Goal: Task Accomplishment & Management: Use online tool/utility

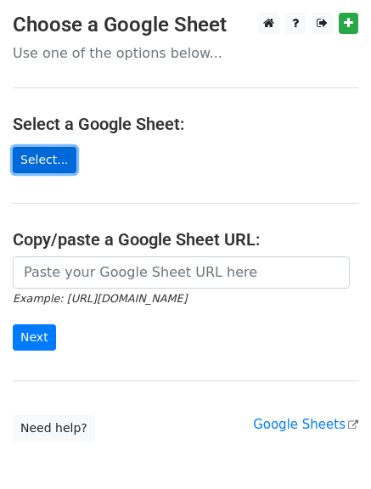
click at [49, 157] on link "Select..." at bounding box center [45, 160] width 64 height 26
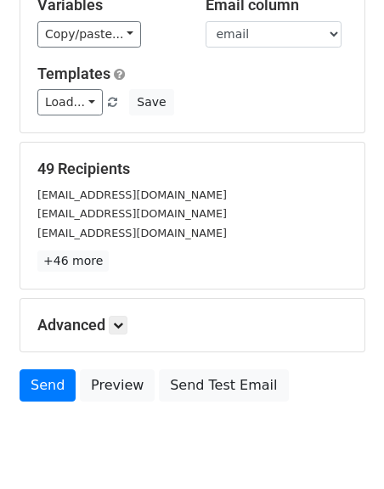
scroll to position [238, 0]
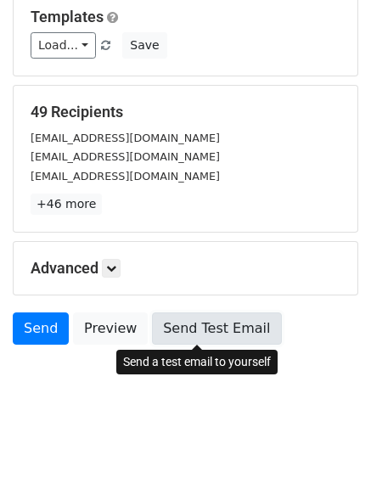
click at [183, 331] on link "Send Test Email" at bounding box center [216, 328] width 129 height 32
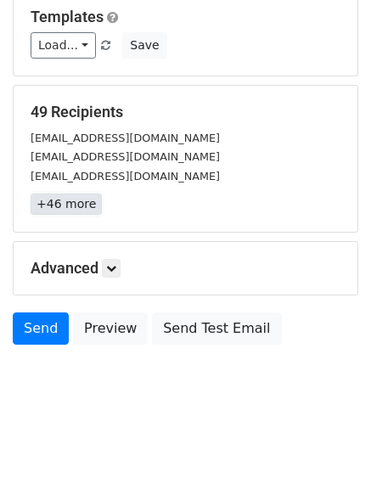
click at [63, 206] on link "+46 more" at bounding box center [66, 203] width 71 height 21
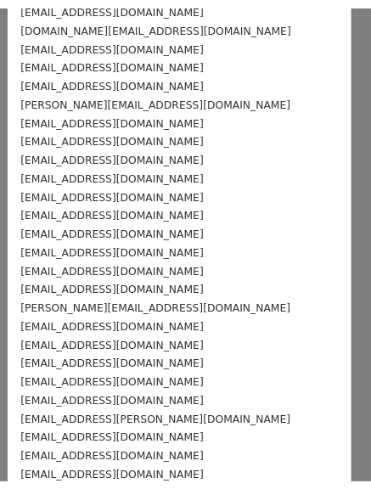
scroll to position [601, 0]
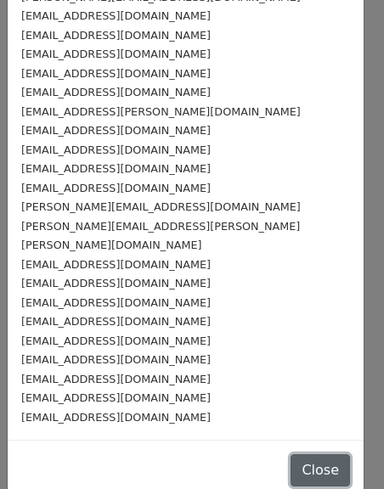
click at [297, 456] on button "Close" at bounding box center [319, 470] width 59 height 32
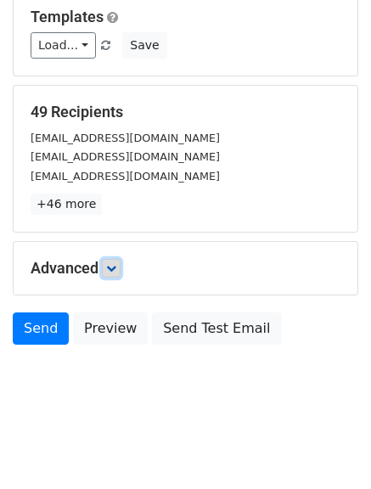
click at [116, 272] on icon at bounding box center [111, 268] width 10 height 10
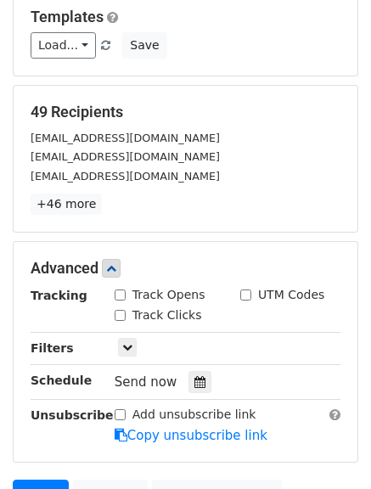
click at [125, 313] on input "Track Clicks" at bounding box center [120, 315] width 11 height 11
checkbox input "true"
click at [120, 298] on input "Track Opens" at bounding box center [120, 294] width 11 height 11
checkbox input "true"
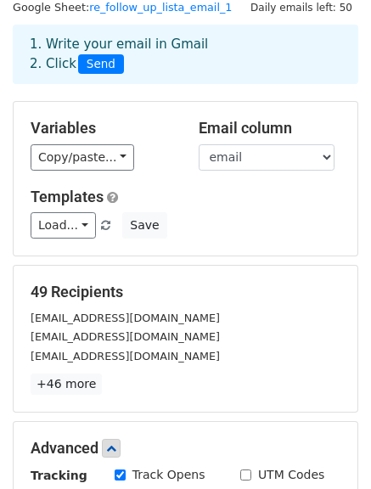
scroll to position [404, 0]
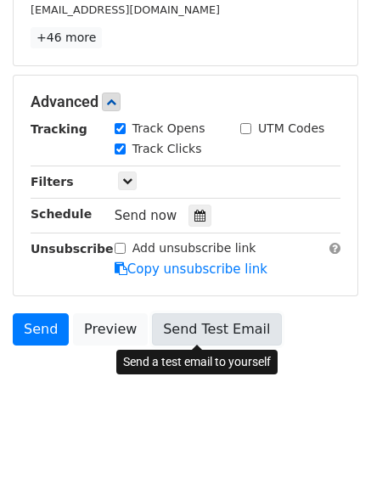
click at [182, 332] on link "Send Test Email" at bounding box center [216, 329] width 129 height 32
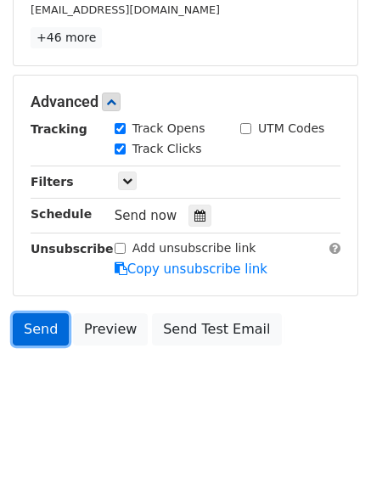
click at [36, 331] on link "Send" at bounding box center [41, 329] width 56 height 32
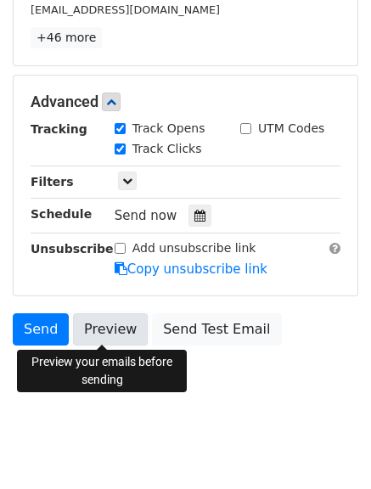
click at [106, 328] on link "Preview" at bounding box center [110, 329] width 75 height 32
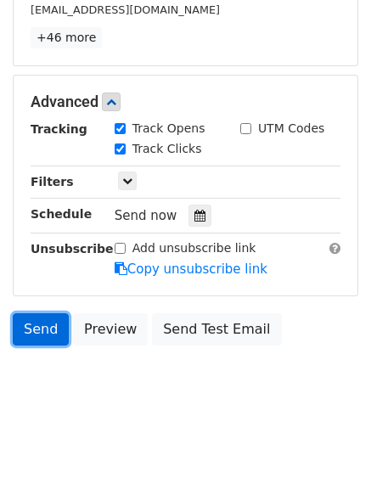
click at [42, 326] on link "Send" at bounding box center [41, 329] width 56 height 32
